Goal: Task Accomplishment & Management: Manage account settings

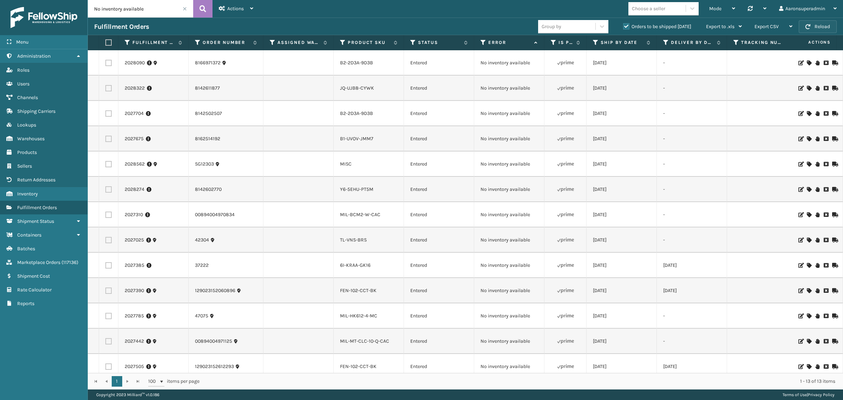
click at [807, 28] on span "button" at bounding box center [807, 26] width 5 height 5
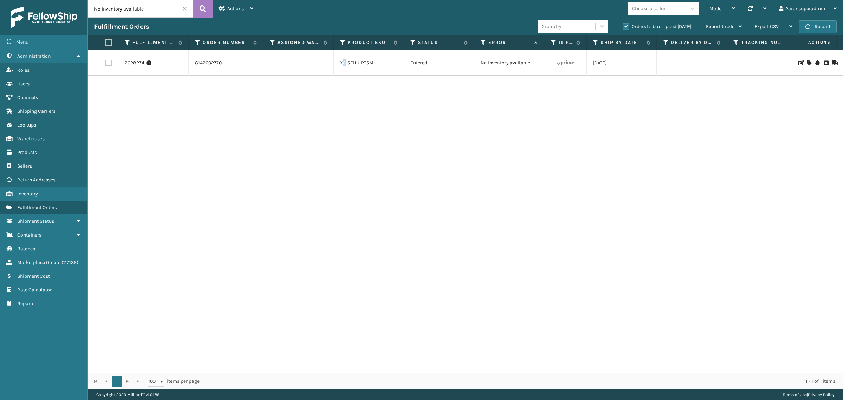
click at [344, 66] on li "Y6-5EHU-PT5M" at bounding box center [356, 62] width 33 height 7
click at [345, 65] on link "Y6-5EHU-PT5M" at bounding box center [356, 63] width 33 height 6
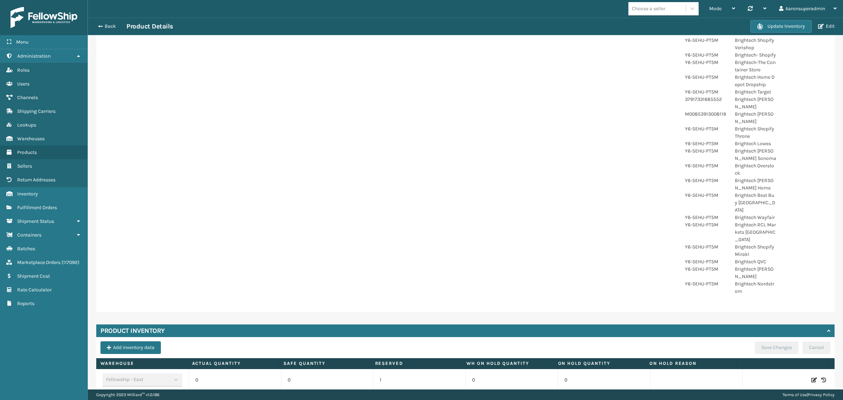
scroll to position [213, 0]
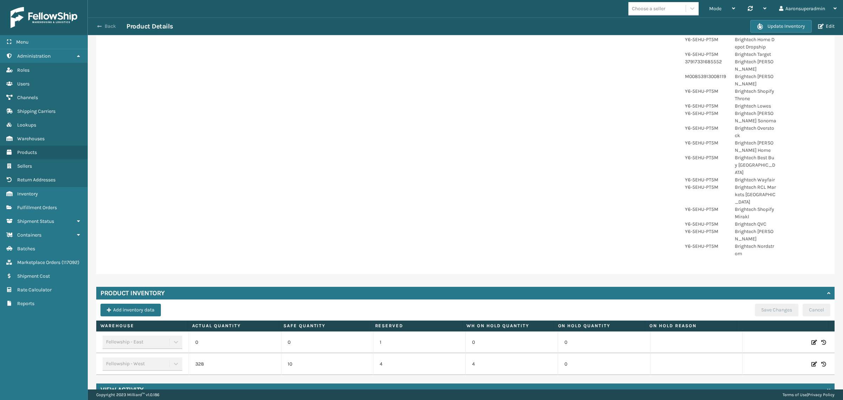
click at [97, 26] on span "button" at bounding box center [99, 26] width 4 height 5
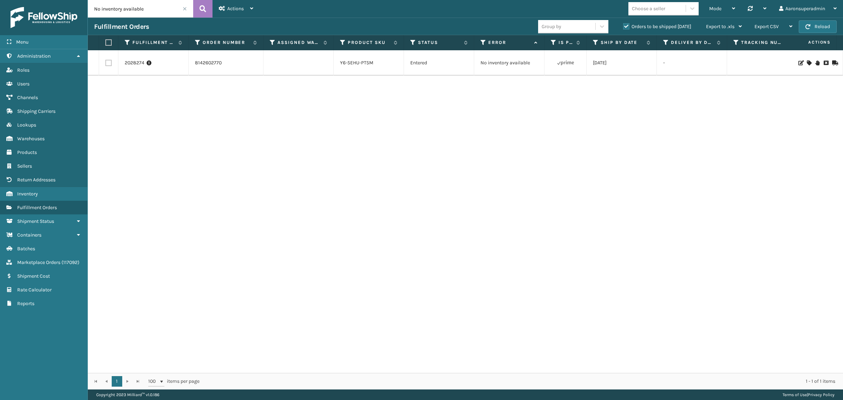
click at [807, 63] on icon at bounding box center [809, 62] width 4 height 5
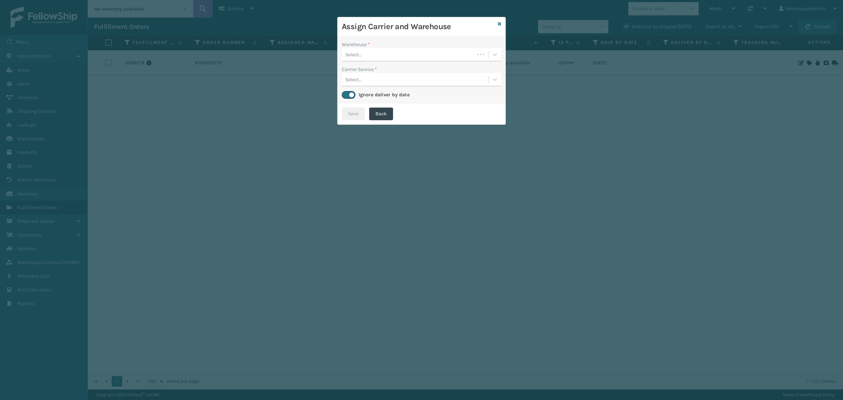
click at [373, 52] on div "Select..." at bounding box center [408, 55] width 132 height 12
click at [377, 75] on div "Fellowship - West" at bounding box center [421, 72] width 159 height 13
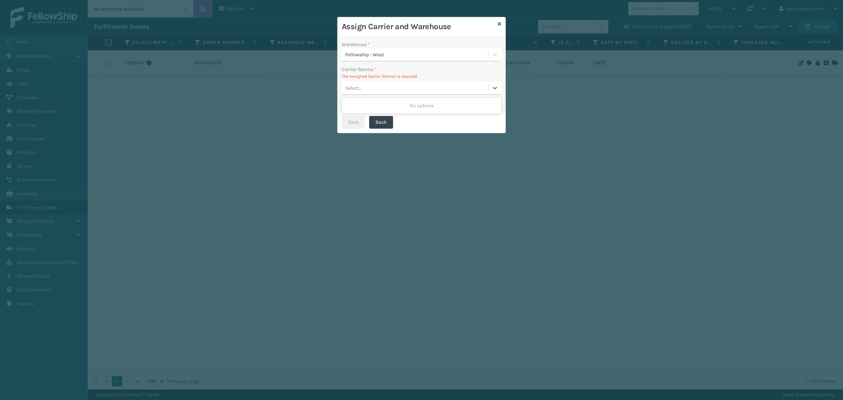
click at [364, 86] on div "Select..." at bounding box center [415, 88] width 146 height 12
click at [501, 25] on div "Assign Carrier and Warehouse" at bounding box center [421, 26] width 168 height 19
click at [499, 25] on icon at bounding box center [500, 23] width 4 height 5
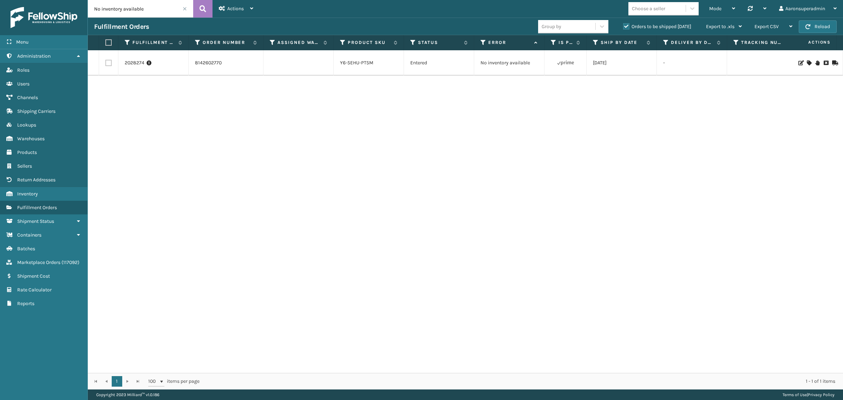
click at [187, 7] on input "No inventory available" at bounding box center [140, 9] width 105 height 18
click at [185, 8] on span at bounding box center [185, 9] width 4 height 4
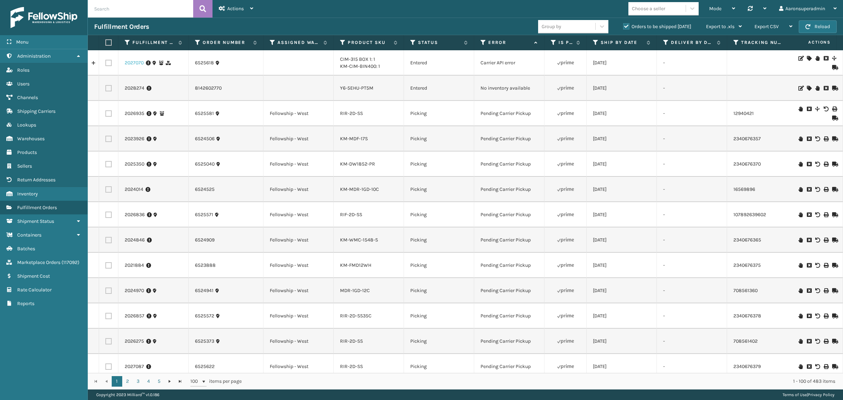
click at [142, 60] on link "2027070" at bounding box center [134, 62] width 19 height 7
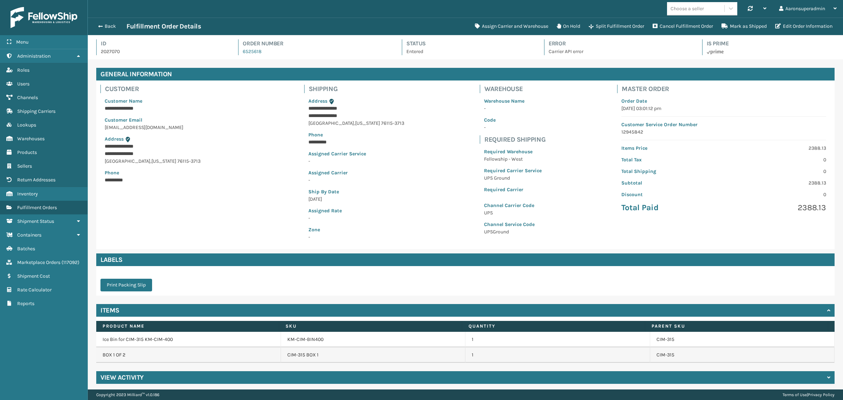
scroll to position [17, 755]
click at [307, 340] on link "KM-CIM-BIN400" at bounding box center [305, 339] width 36 height 7
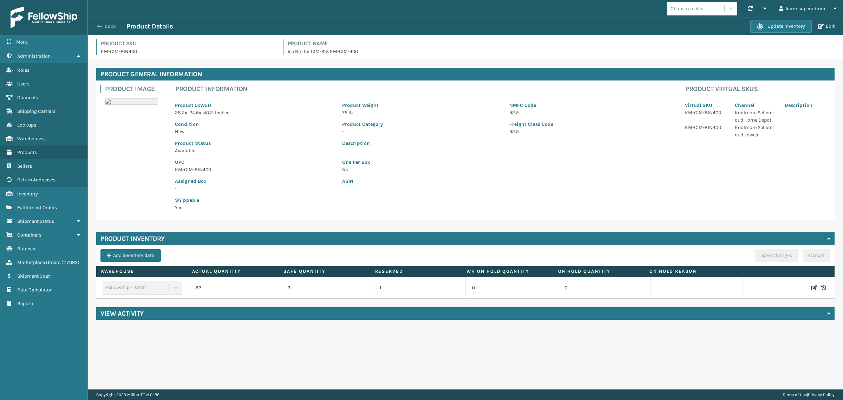
click at [111, 26] on button "Back" at bounding box center [110, 26] width 32 height 6
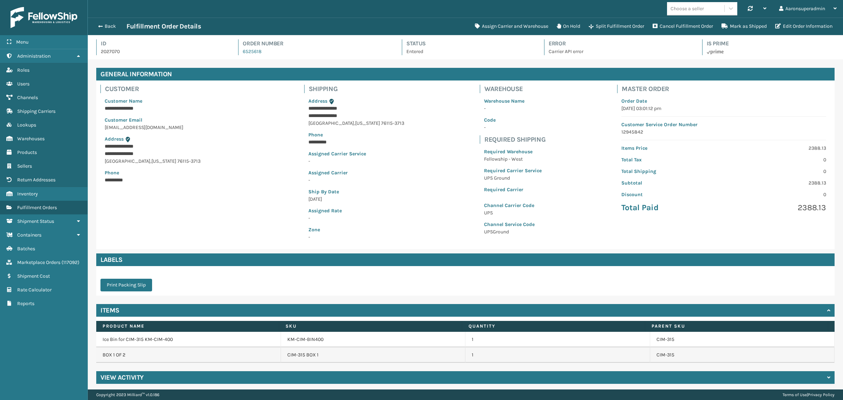
scroll to position [17, 755]
click at [291, 357] on link "CIM-315 BOX 1" at bounding box center [302, 354] width 31 height 7
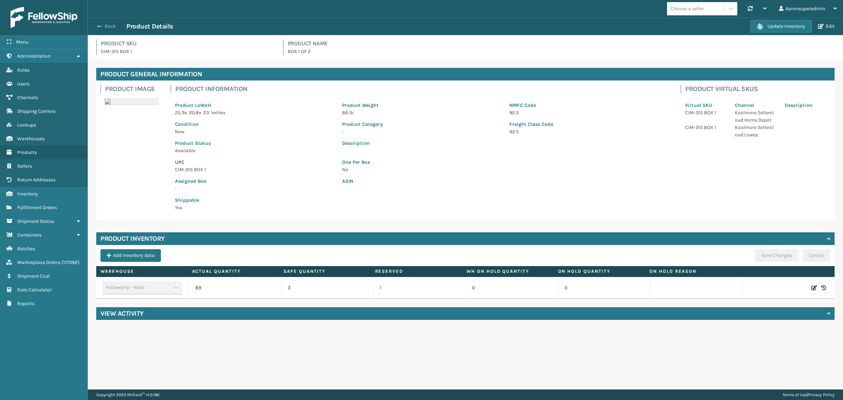
click at [99, 26] on span "button" at bounding box center [99, 26] width 4 height 5
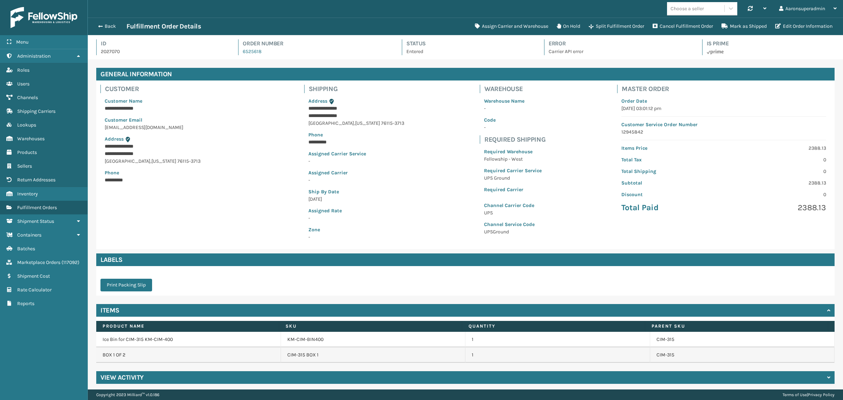
scroll to position [17, 755]
click at [292, 339] on link "KM-CIM-BIN400" at bounding box center [305, 339] width 36 height 7
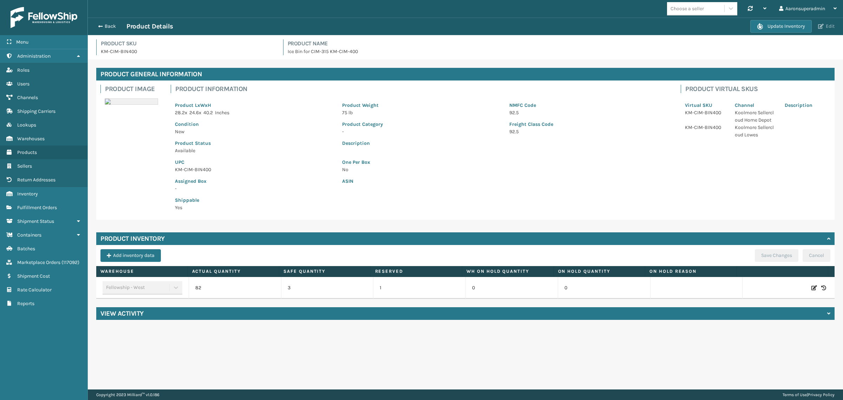
click at [823, 25] on span "button" at bounding box center [821, 26] width 6 height 5
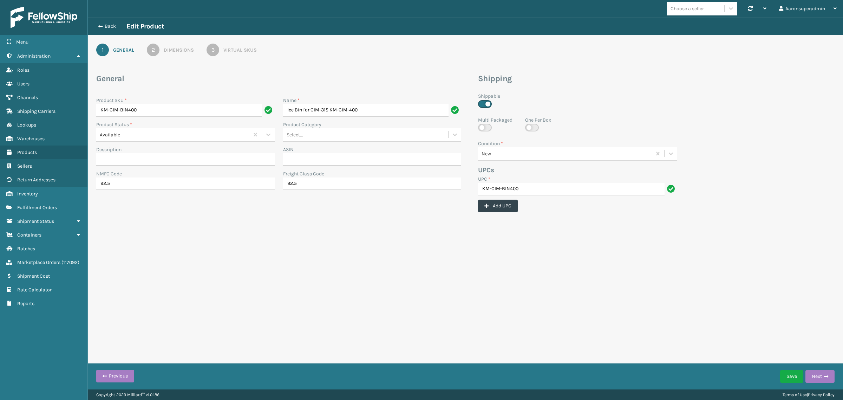
click at [201, 44] on link "3 Virtual SKUs" at bounding box center [231, 50] width 75 height 13
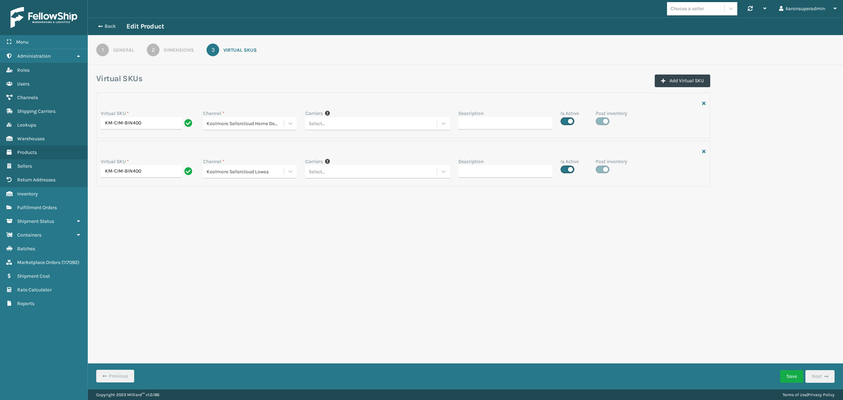
click at [161, 49] on link "2 Dimensions" at bounding box center [170, 50] width 72 height 13
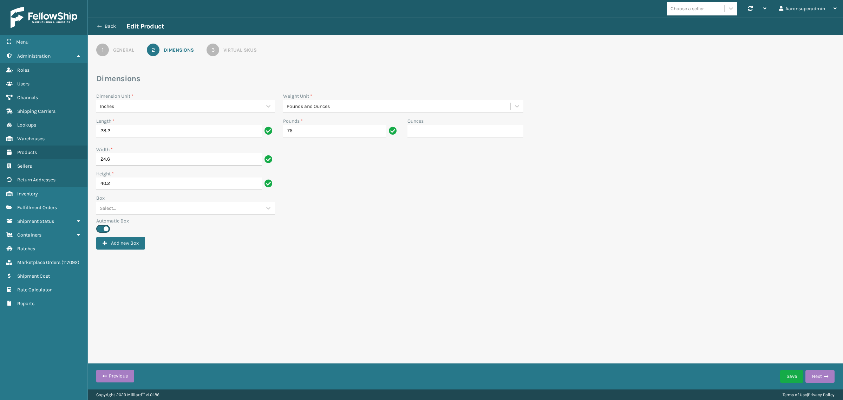
click at [109, 28] on button "Back" at bounding box center [110, 26] width 32 height 6
